Goal: Information Seeking & Learning: Find specific fact

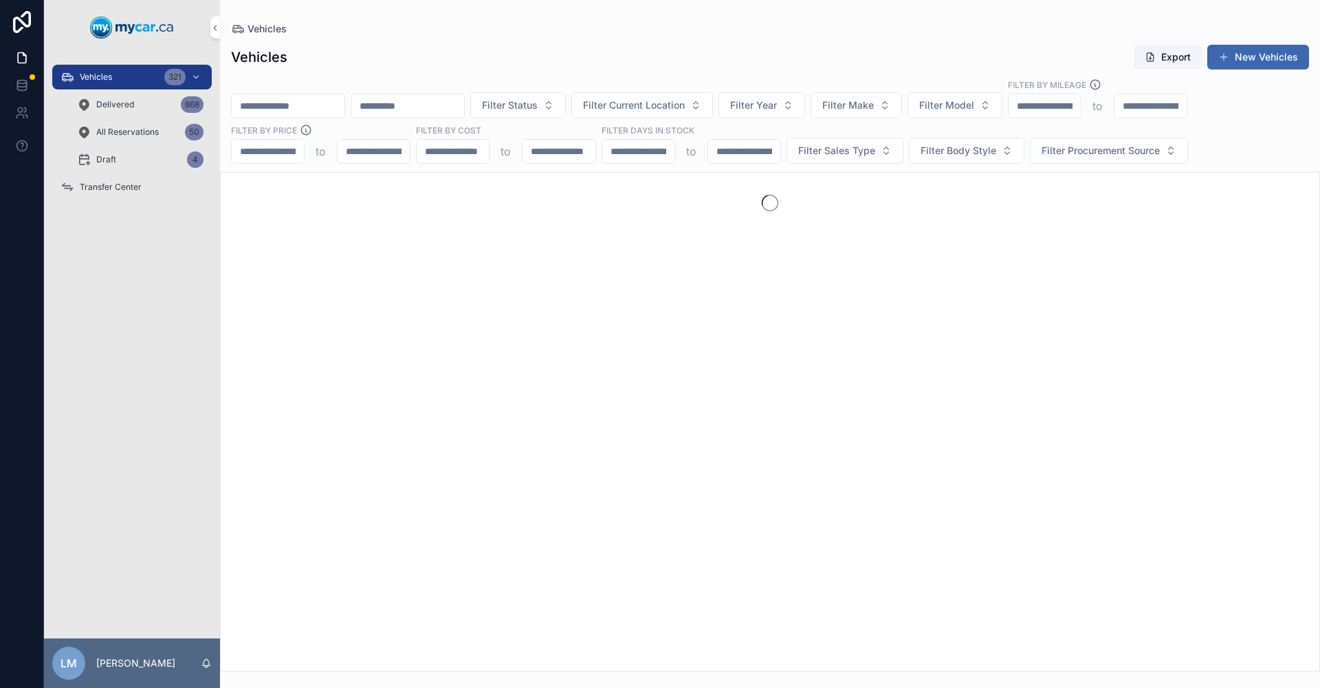
click at [313, 101] on input "scrollable content" at bounding box center [288, 105] width 113 height 19
click at [272, 104] on input "******" at bounding box center [288, 105] width 113 height 19
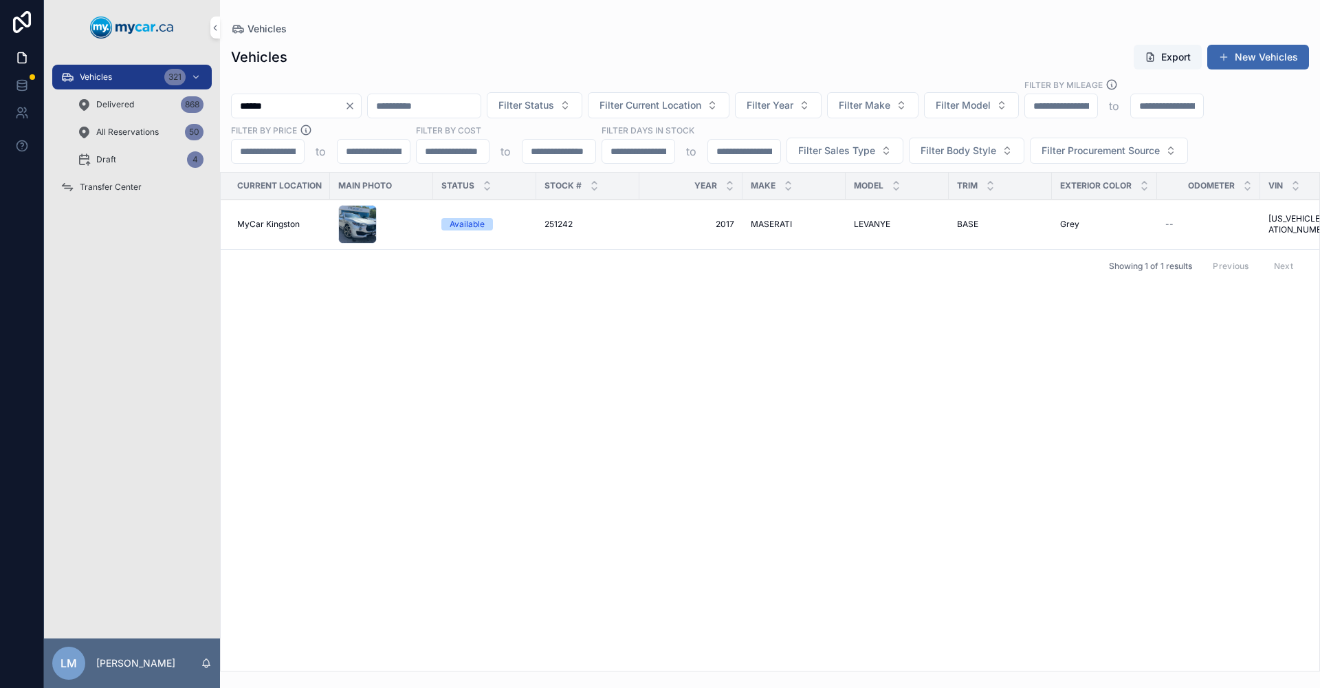
type input "******"
click at [780, 221] on span "MASERATI" at bounding box center [771, 224] width 41 height 11
